Goal: Submit feedback/report problem

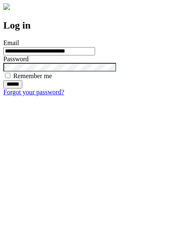
type input "**********"
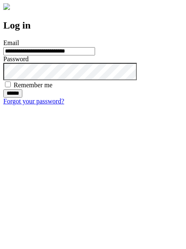
click at [22, 98] on input "******" at bounding box center [12, 93] width 19 height 8
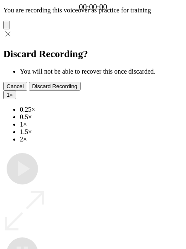
type input "**********"
